Goal: Find specific page/section: Find specific page/section

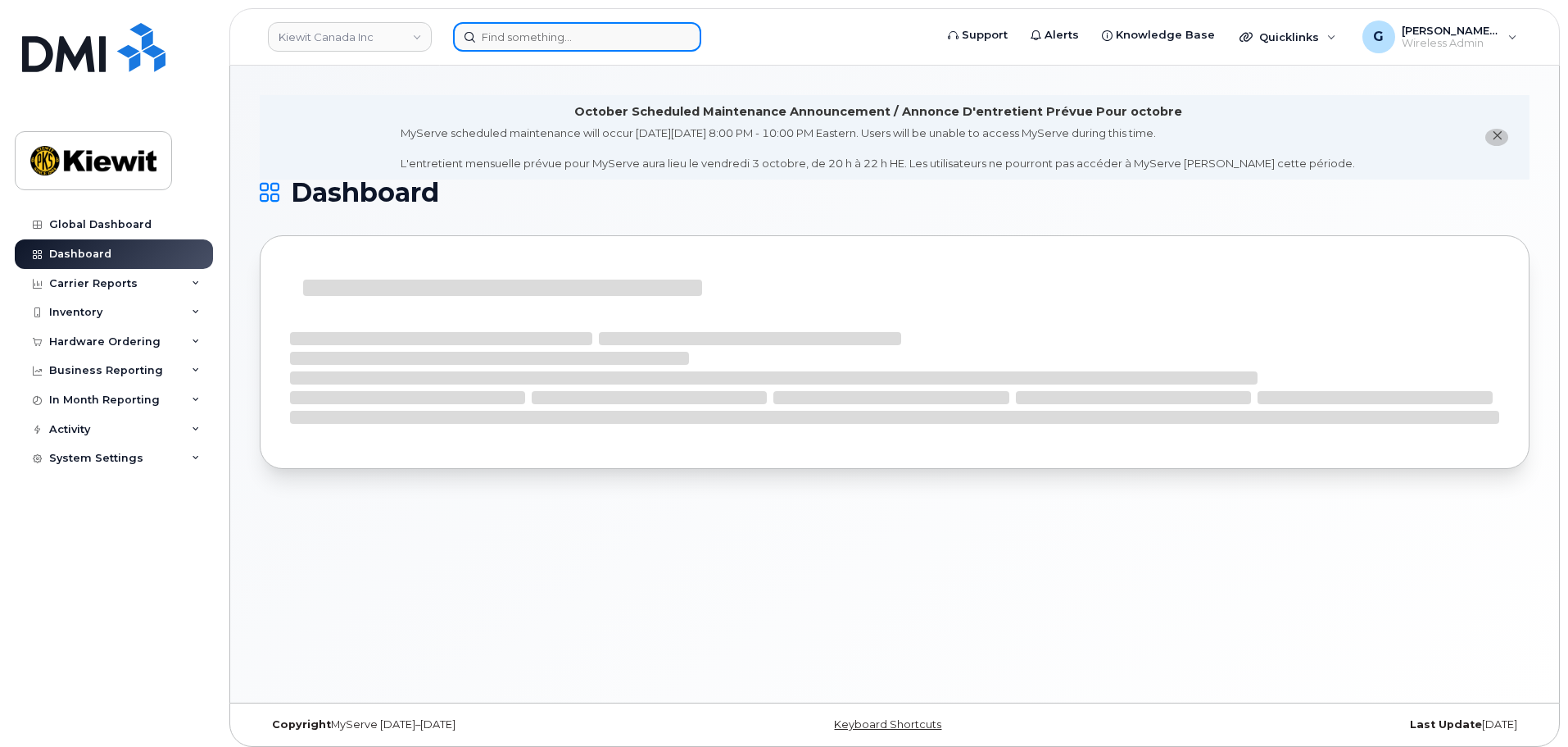
click at [529, 41] on input at bounding box center [577, 37] width 249 height 30
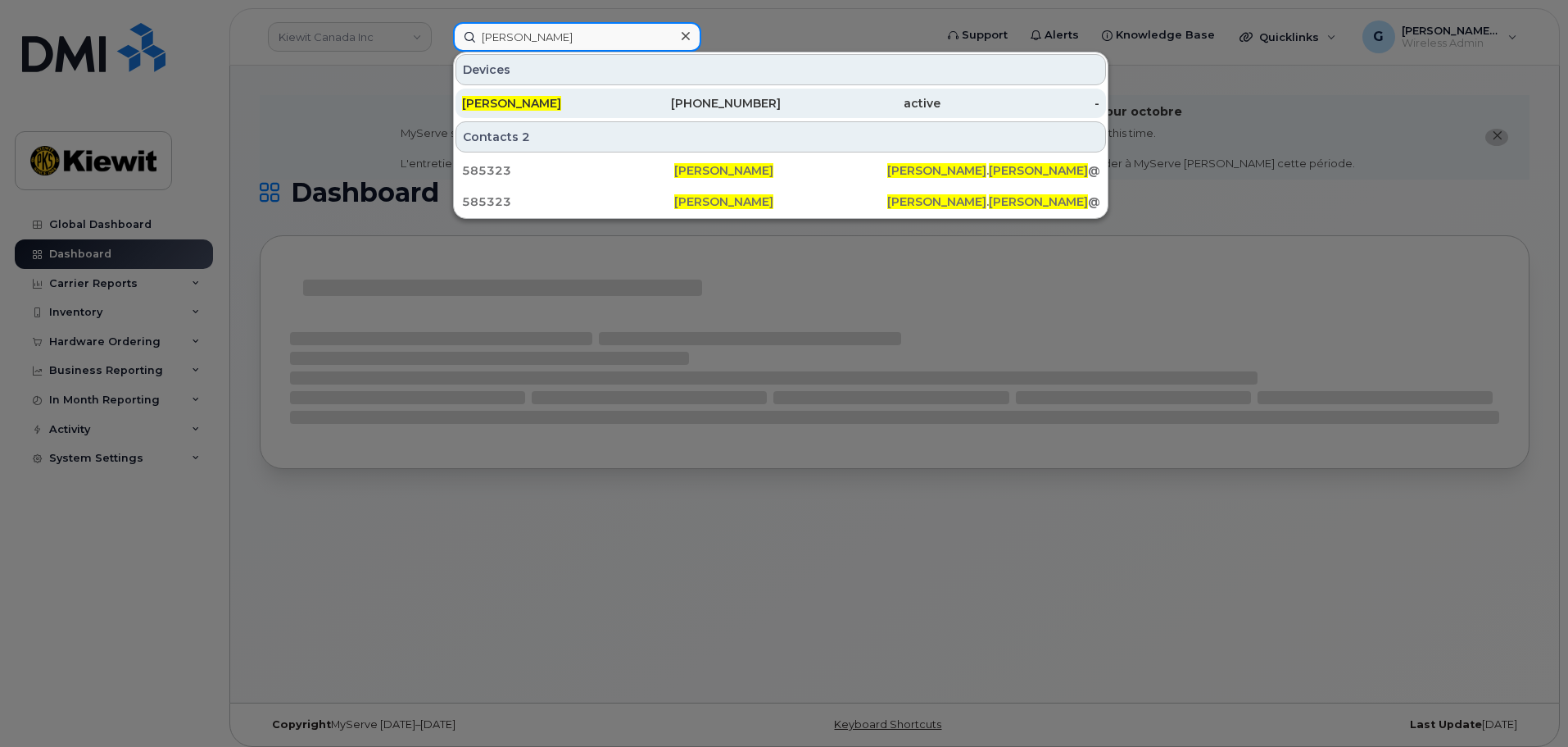
type input "Martin rueda"
click at [604, 104] on div "[PERSON_NAME]" at bounding box center [542, 103] width 160 height 16
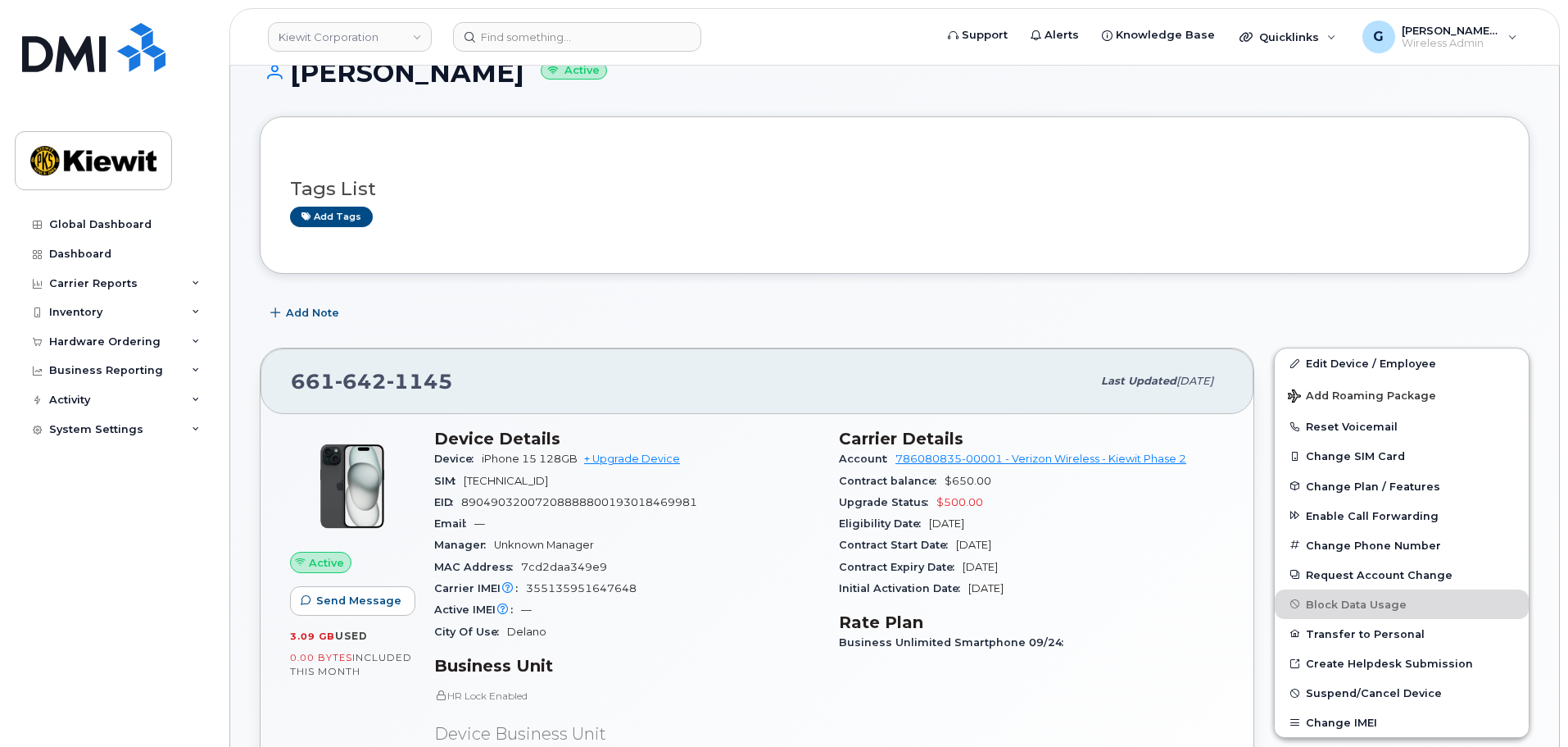
scroll to position [246, 0]
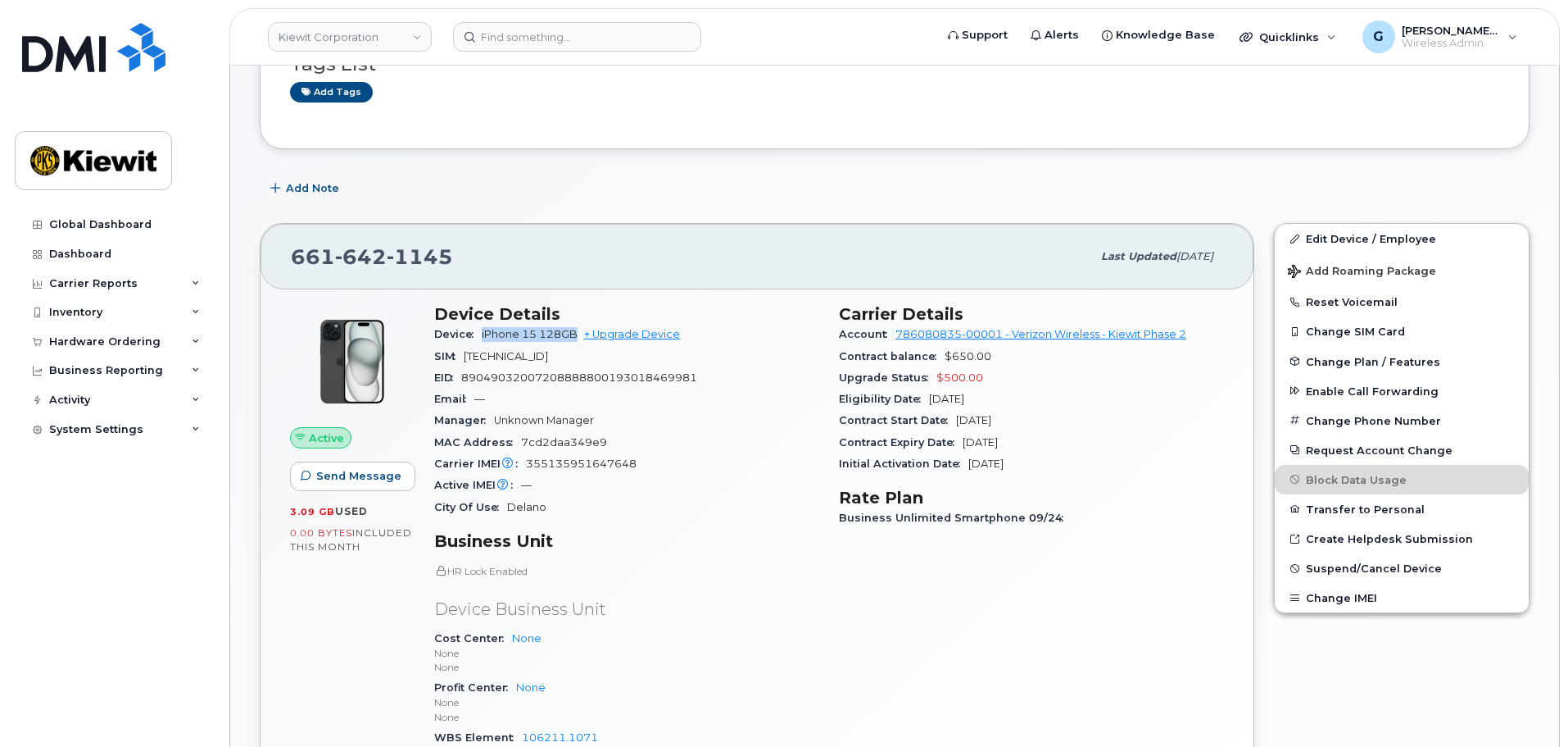
drag, startPoint x: 579, startPoint y: 332, endPoint x: 484, endPoint y: 326, distance: 95.2
click at [484, 326] on div "Device iPhone 15 128GB + Upgrade Device" at bounding box center [627, 334] width 385 height 21
copy span "iPhone 15 128GB"
click at [688, 237] on div "[PHONE_NUMBER] Last updated [DATE]" at bounding box center [757, 256] width 993 height 66
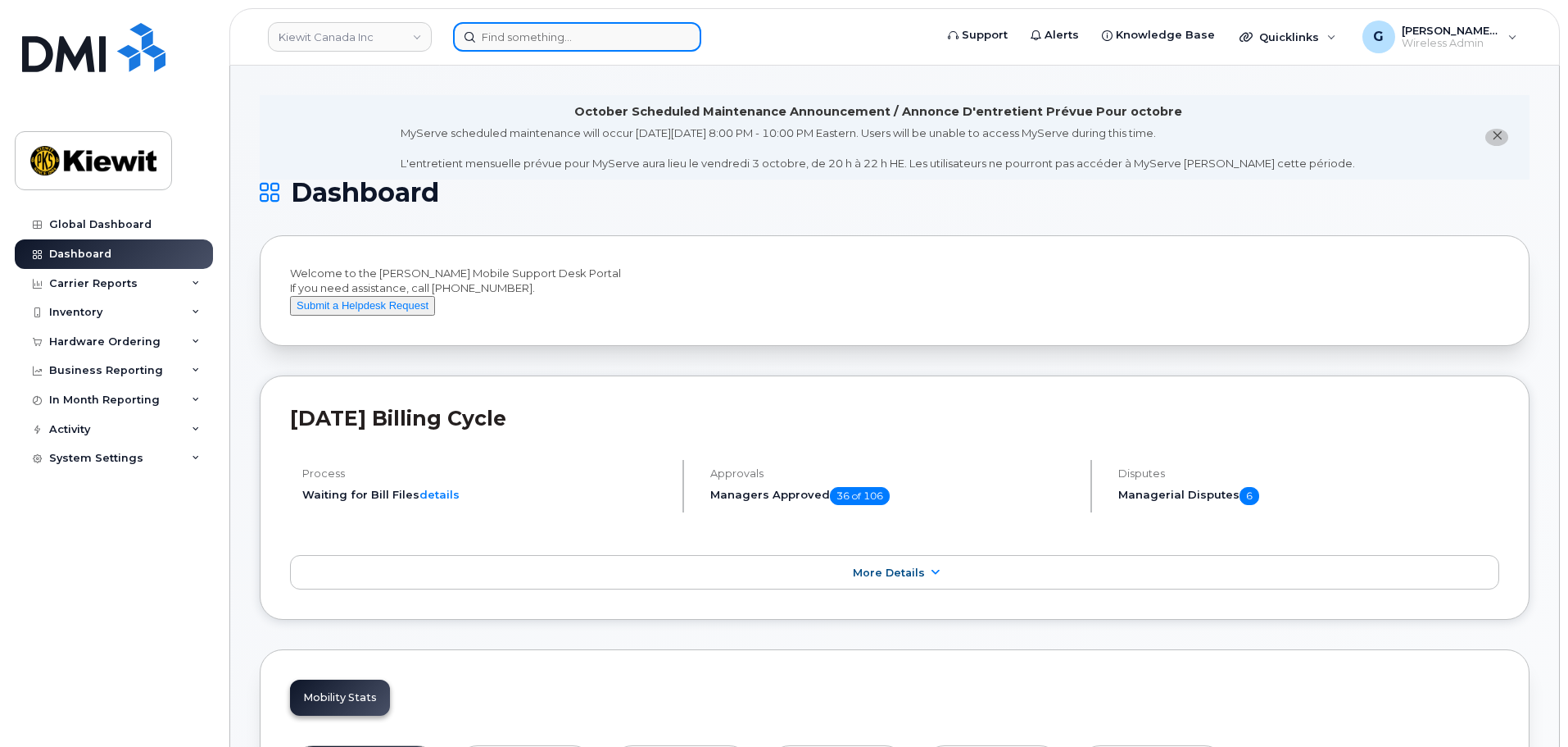
click at [541, 39] on input at bounding box center [577, 37] width 249 height 30
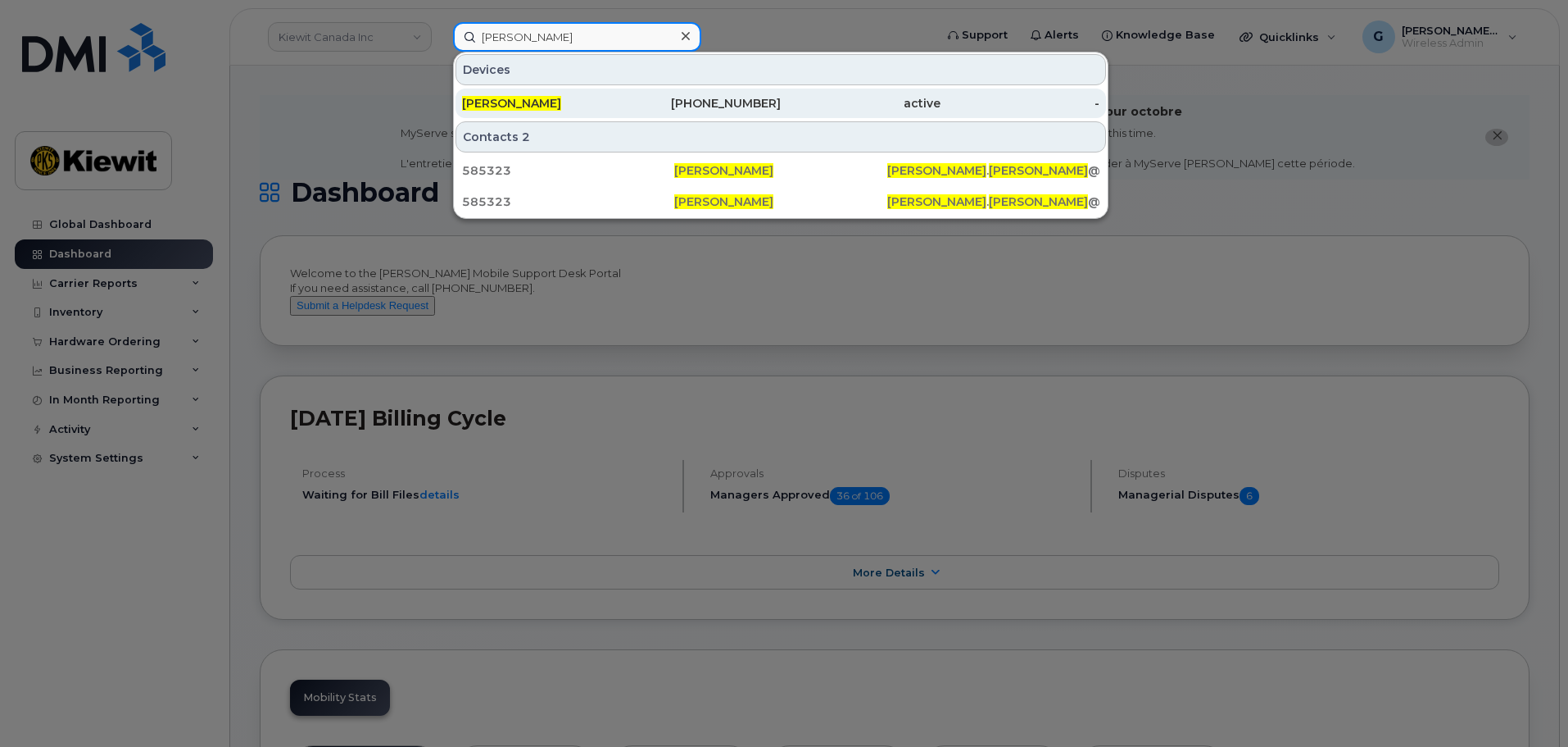
type input "martin rueda"
click at [599, 106] on div "[PERSON_NAME]" at bounding box center [542, 103] width 160 height 16
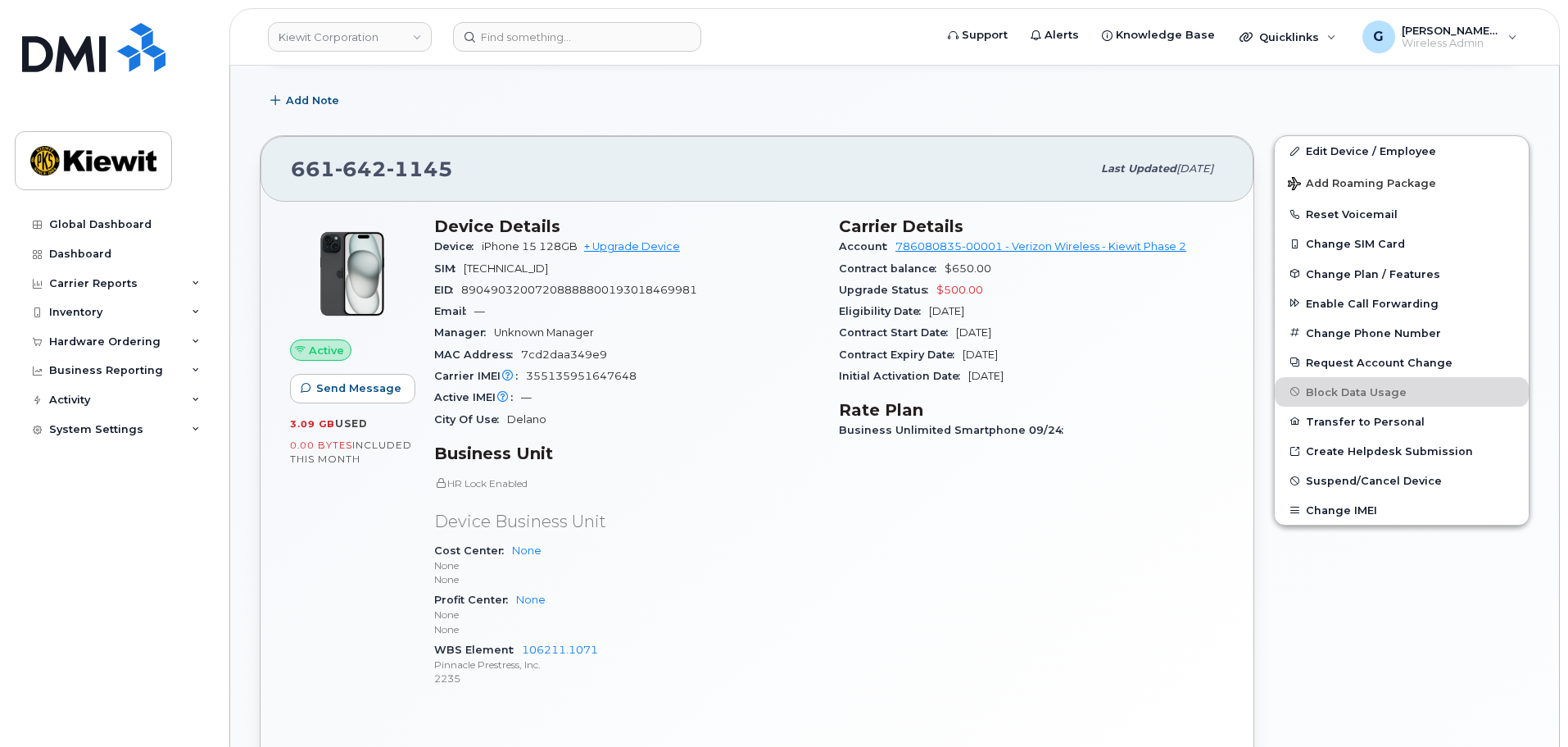
scroll to position [328, 0]
